Goal: Go to known website: Go to known website

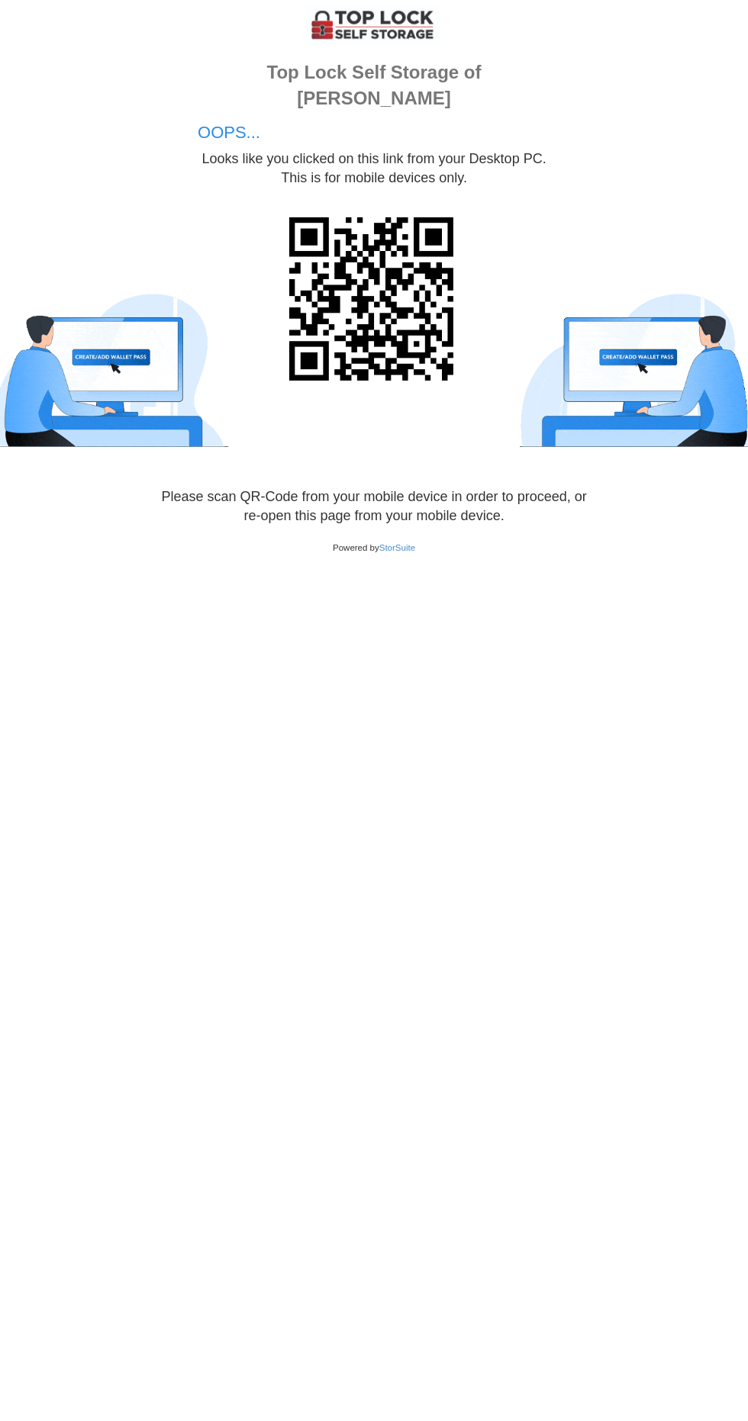
click at [472, 816] on body "Loading... Top Lock Self Storage of Dillon OOPS... Looks like you clicked on th…" at bounding box center [374, 710] width 748 height 1421
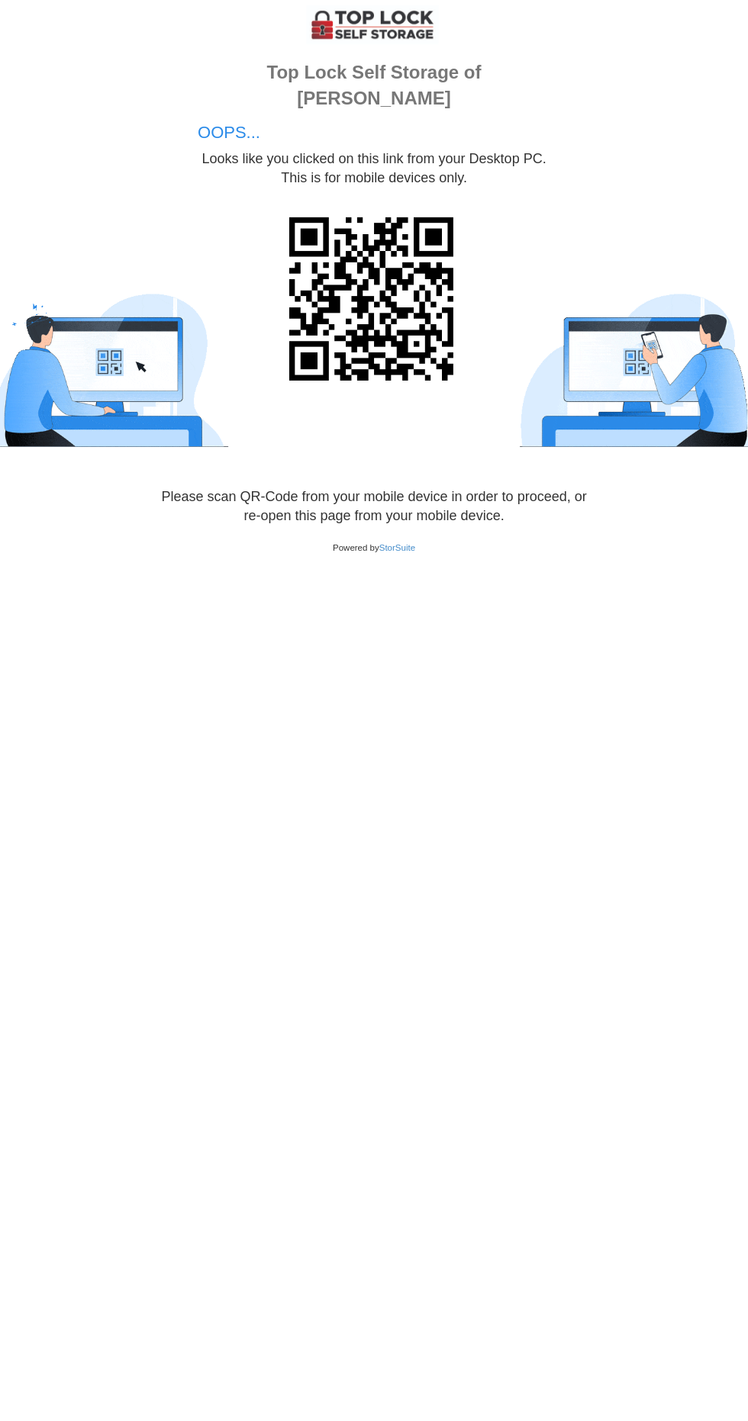
click at [473, 576] on div "Please scan QR-Code from your mobile device in order to proceed, or re-open thi…" at bounding box center [373, 531] width 435 height 88
click at [415, 552] on link "StorSuite" at bounding box center [397, 547] width 36 height 9
